Goal: Task Accomplishment & Management: Manage account settings

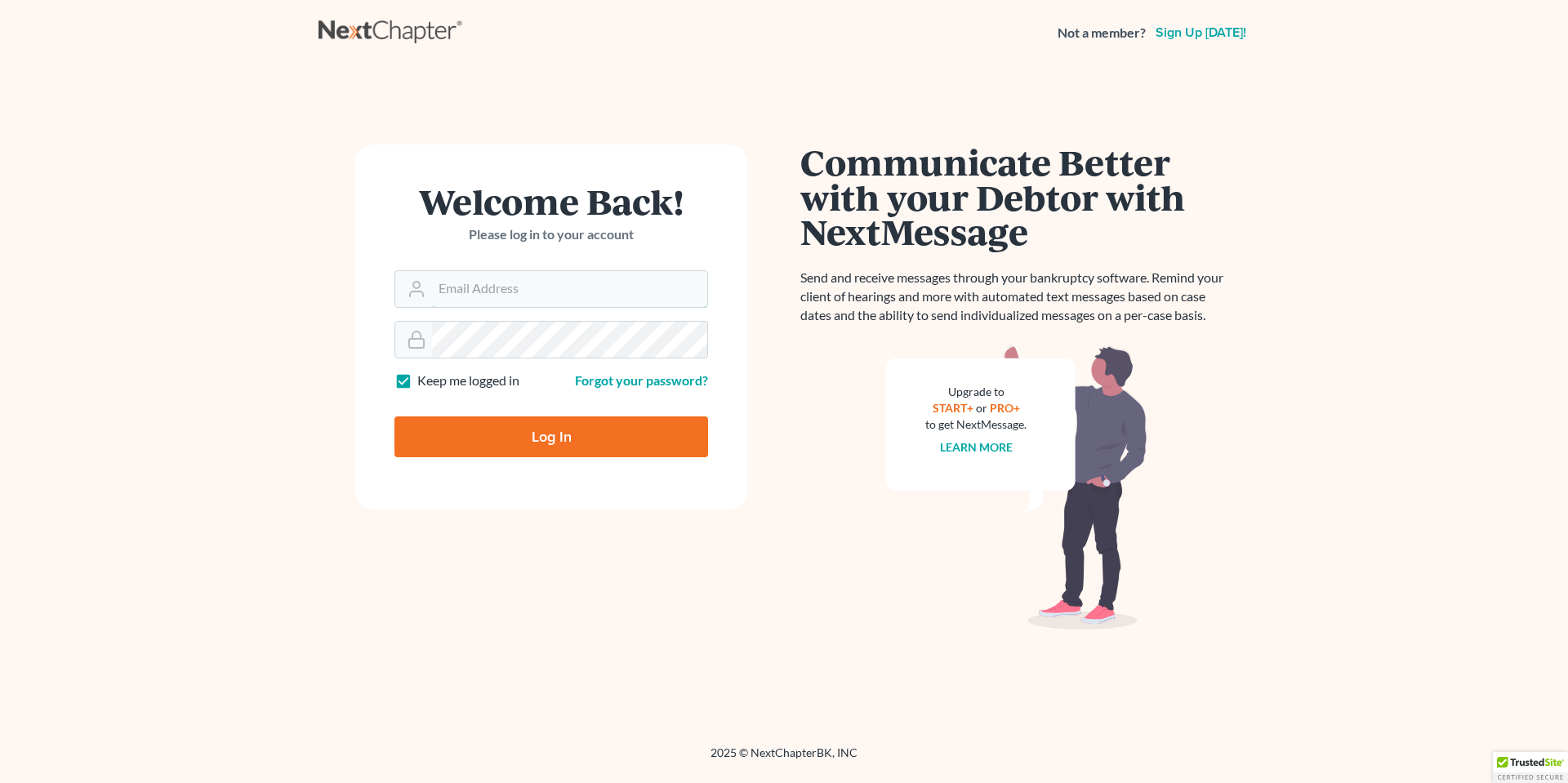
type input "mrc@cdlfpllc.com"
click at [539, 436] on input "Log In" at bounding box center [551, 436] width 314 height 41
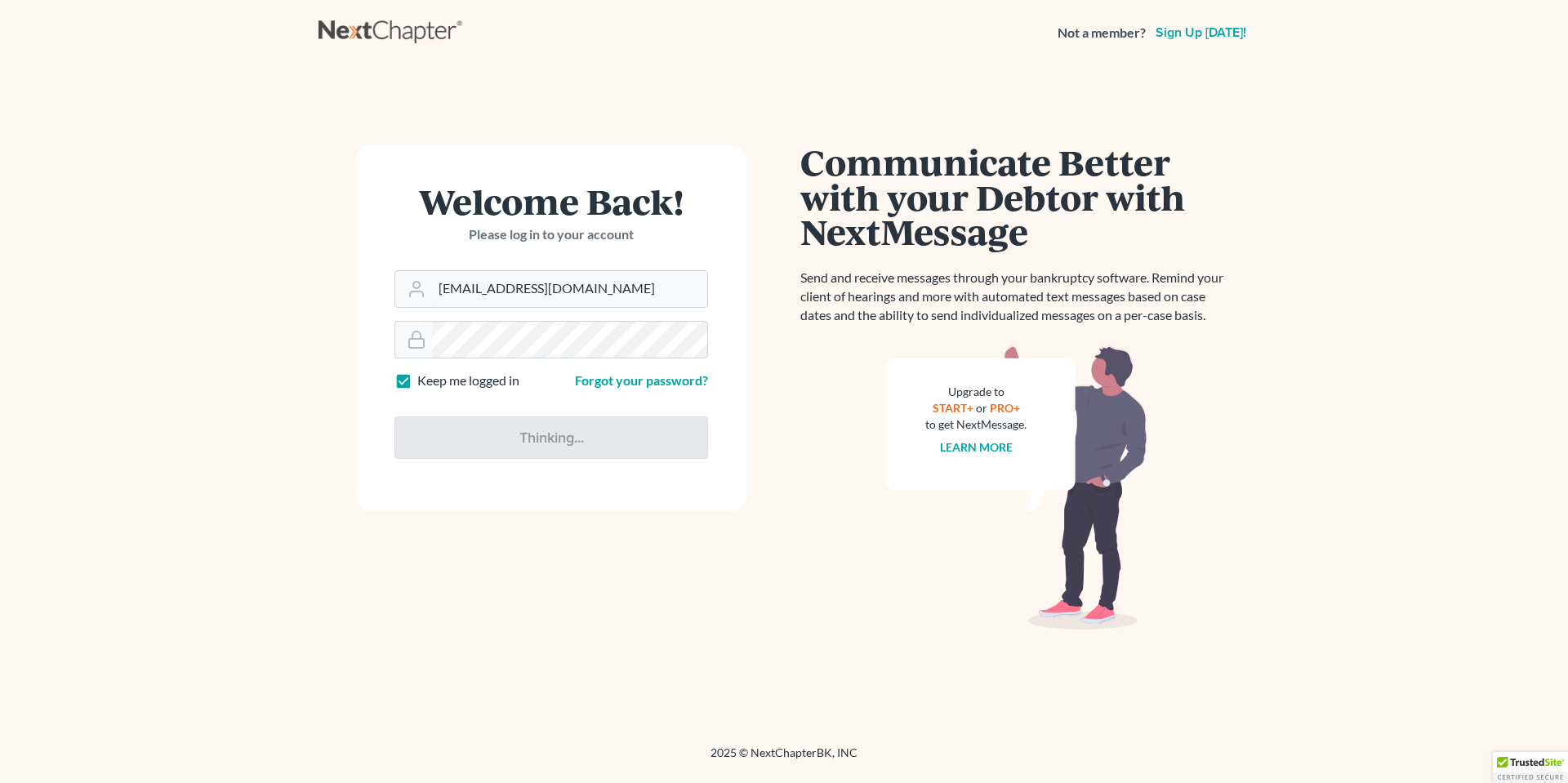
type input "Thinking..."
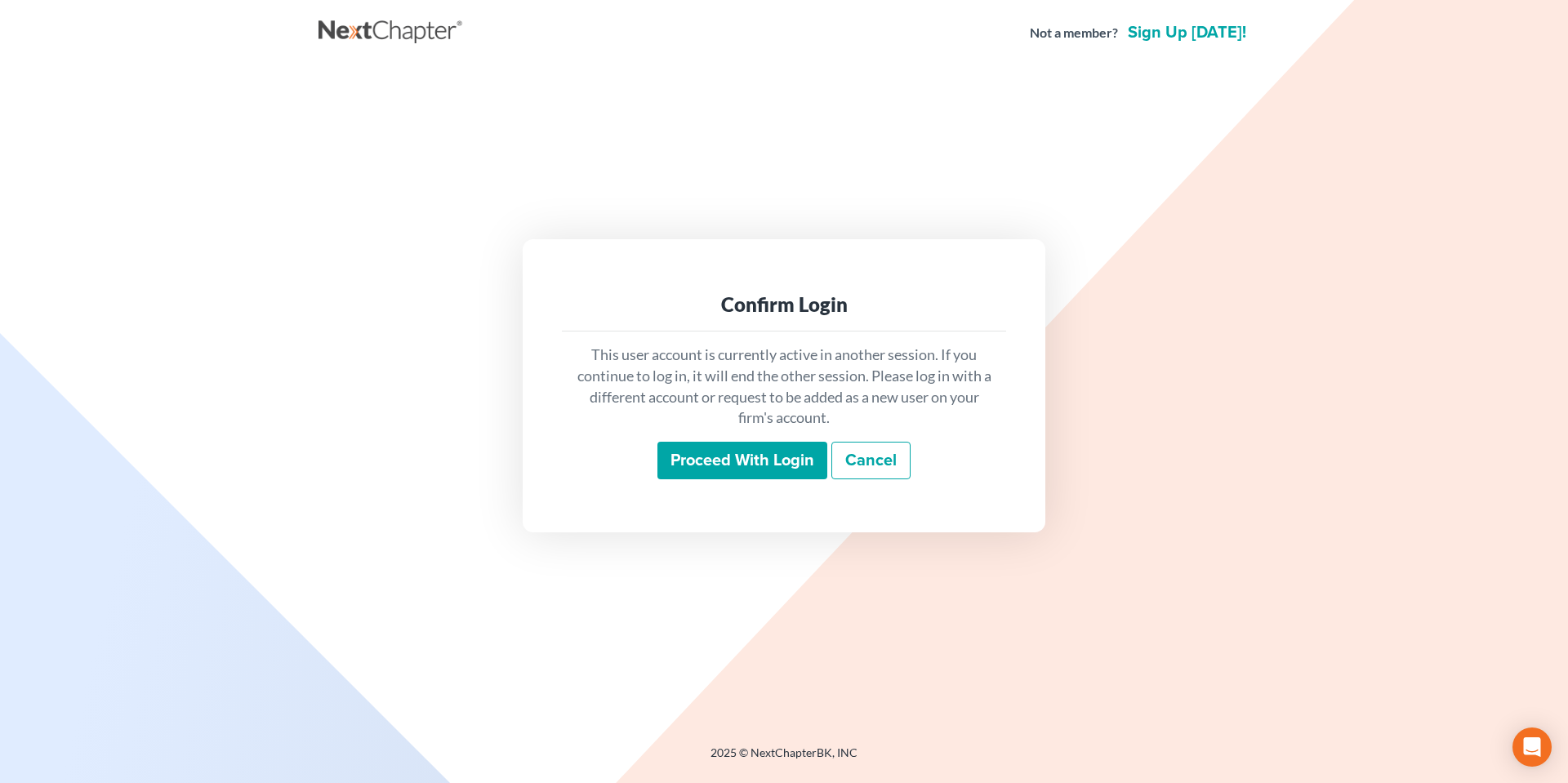
click at [729, 458] on input "Proceed with login" at bounding box center [742, 460] width 169 height 37
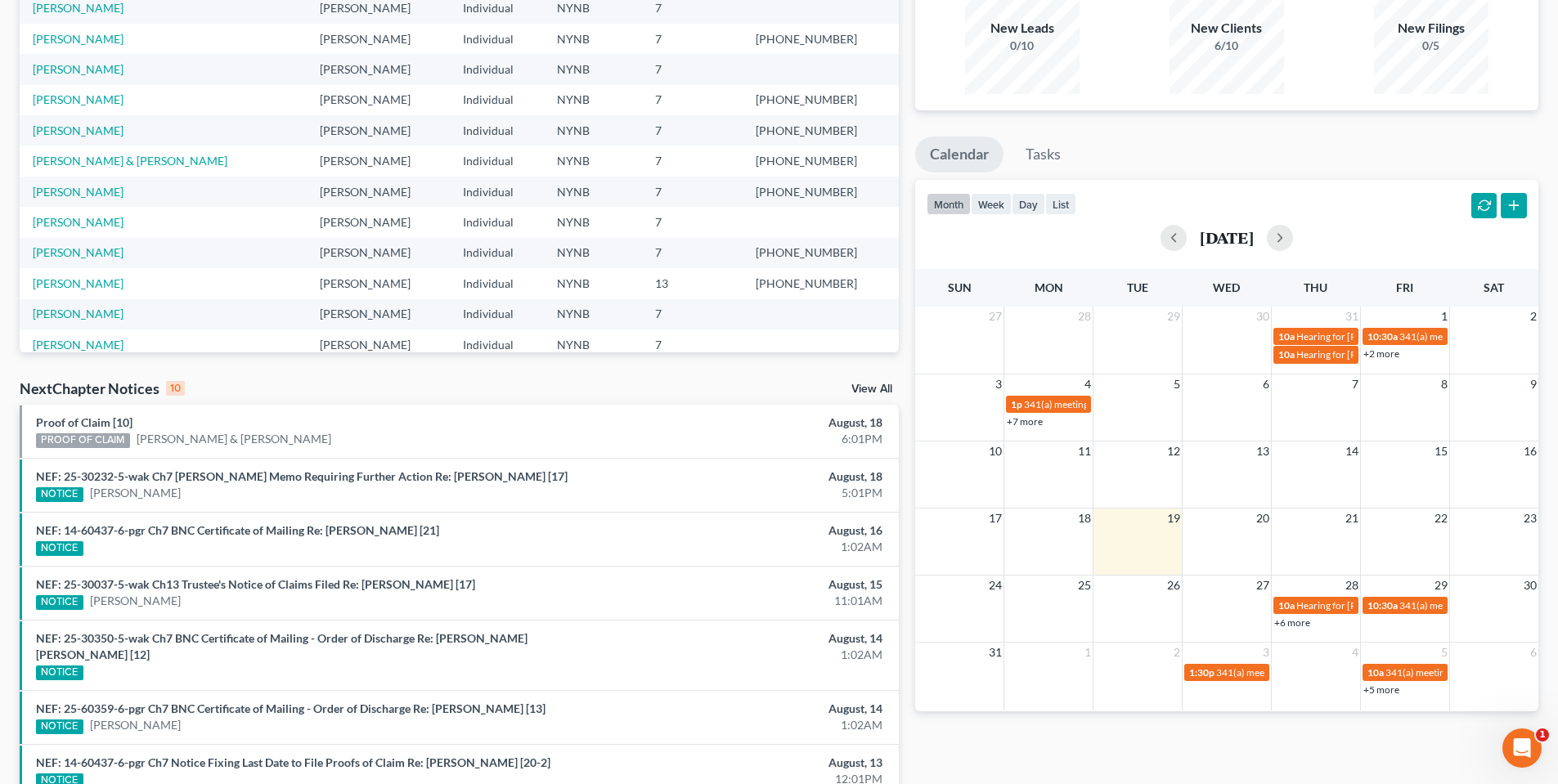
scroll to position [164, 0]
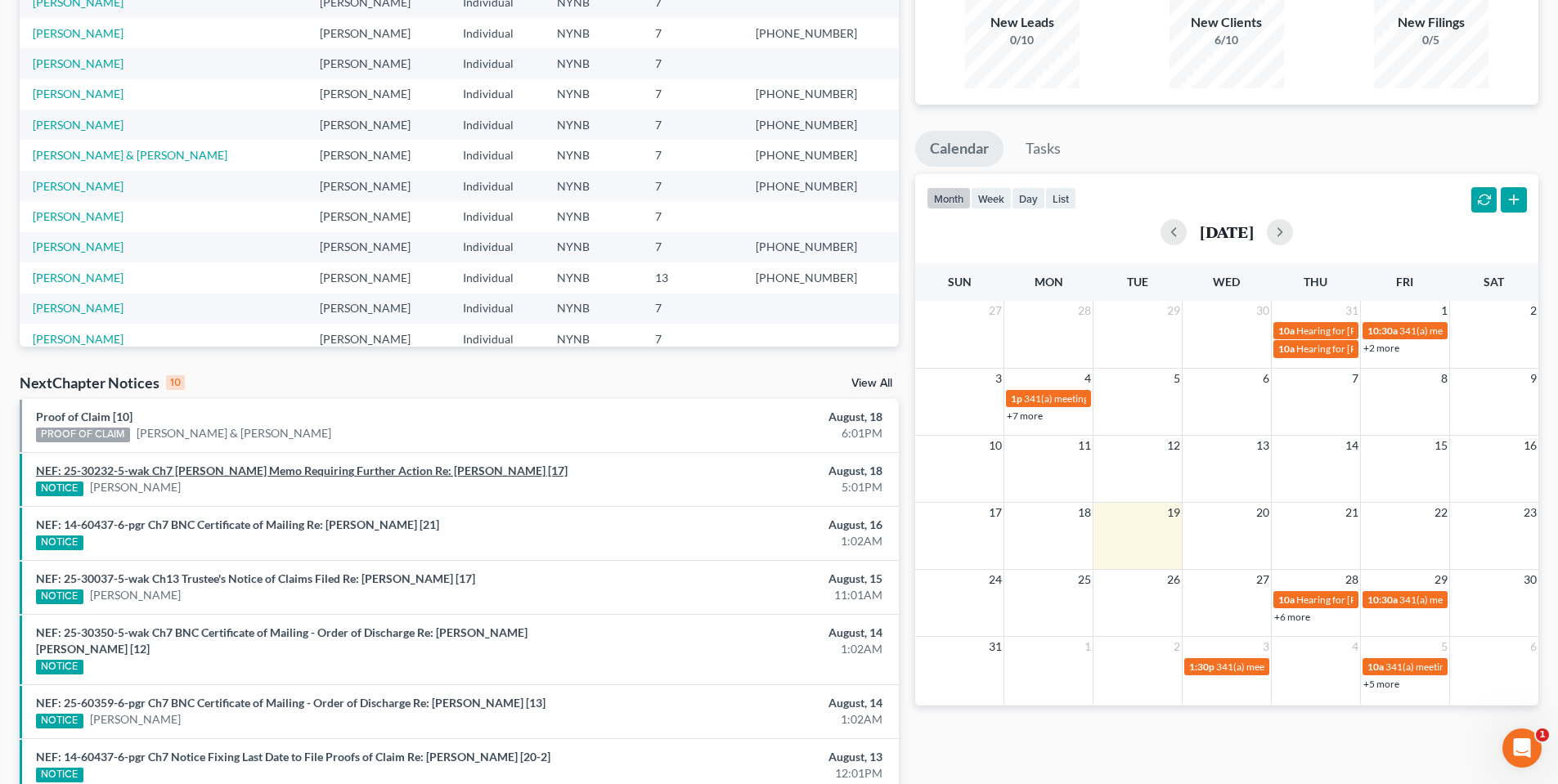
click at [215, 470] on link "NEF: 25-30232-5-wak Ch7 Chambers Memo Requiring Further Action Re: Rebecca L. G…" at bounding box center [301, 470] width 532 height 14
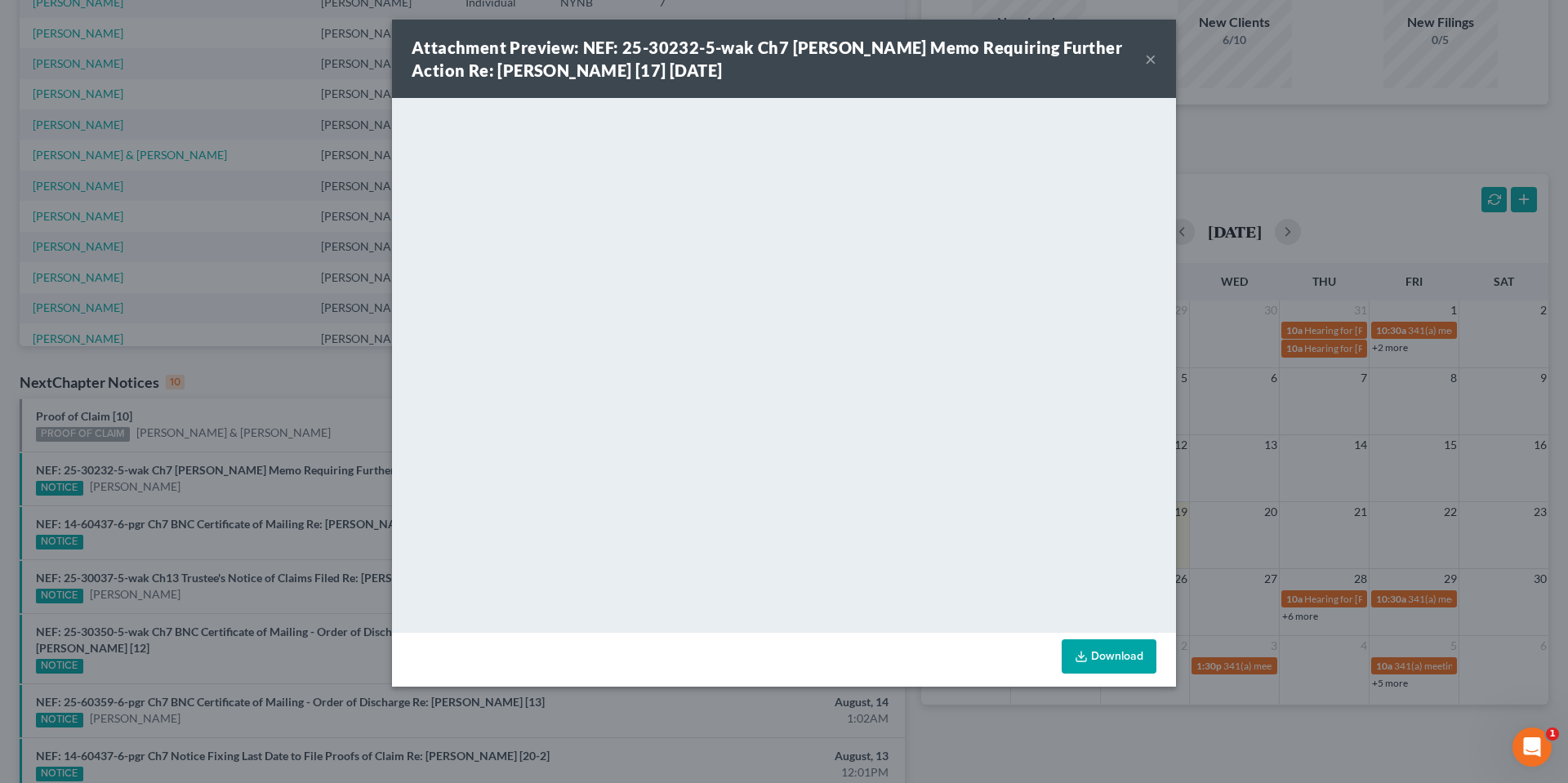
click at [1149, 62] on button "×" at bounding box center [1150, 59] width 12 height 20
